Goal: Transaction & Acquisition: Purchase product/service

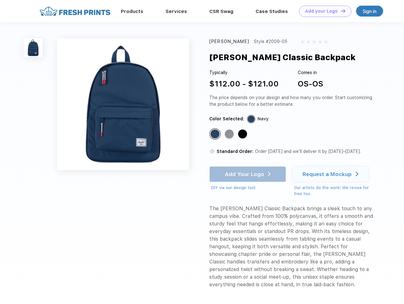
click at [323, 11] on link "Add your Logo Design Tool" at bounding box center [325, 11] width 52 height 11
click at [0, 0] on div "Design Tool" at bounding box center [0, 0] width 0 height 0
click at [340, 11] on link "Add your Logo Design Tool" at bounding box center [325, 11] width 52 height 11
click at [33, 48] on img at bounding box center [33, 47] width 19 height 19
click at [216, 134] on div "Standard Color" at bounding box center [214, 134] width 9 height 9
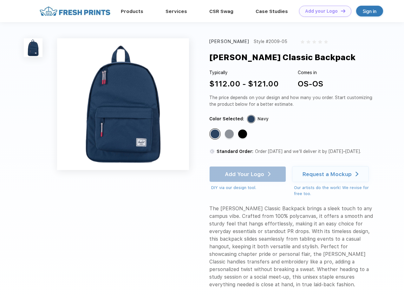
click at [230, 134] on div "Standard Color" at bounding box center [229, 134] width 9 height 9
click at [243, 134] on div "Standard Color" at bounding box center [242, 134] width 9 height 9
click at [248, 174] on div "Add Your Logo DIY via our design tool. Ah shoot! This product isn't up in our d…" at bounding box center [247, 178] width 77 height 25
click at [331, 174] on div "Request a Mockup" at bounding box center [326, 174] width 49 height 6
